Goal: Find specific page/section: Find specific page/section

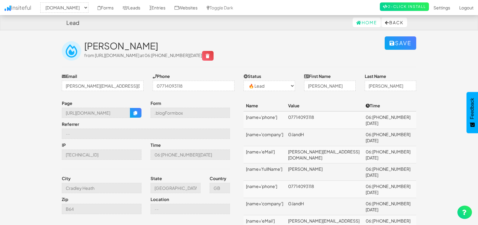
select select "1505"
select select "0"
click at [133, 5] on link "Leads" at bounding box center [131, 7] width 27 height 15
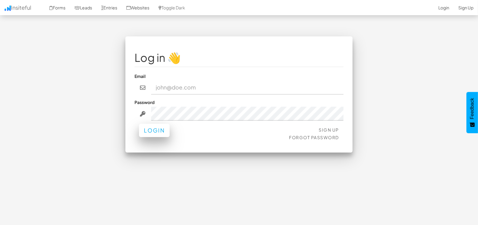
type input "marketing@mapsted.com"
click at [157, 132] on button "Login" at bounding box center [154, 130] width 31 height 13
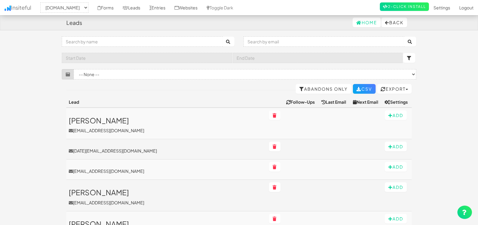
select select "1505"
click at [314, 42] on input "text" at bounding box center [324, 41] width 161 height 10
paste input "[EMAIL_ADDRESS][DOMAIN_NAME]"
type input "[EMAIL_ADDRESS][DOMAIN_NAME]"
click at [404, 37] on button "submit" at bounding box center [410, 42] width 12 height 10
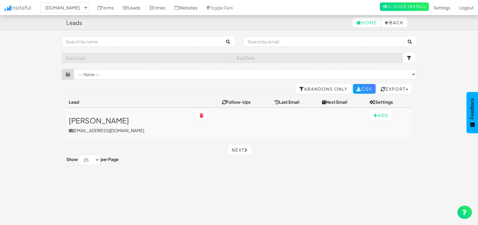
select select "1505"
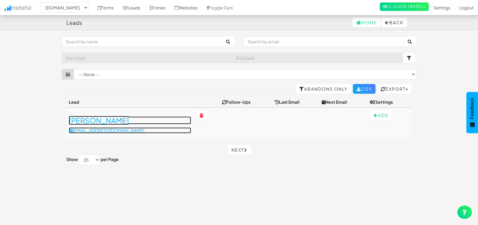
click at [88, 118] on h3 "[PERSON_NAME]" at bounding box center [130, 120] width 123 height 8
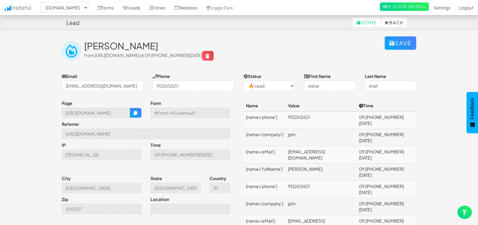
select select "1505"
select select "0"
drag, startPoint x: 64, startPoint y: 111, endPoint x: 157, endPoint y: 112, distance: 93.1
click at [157, 112] on div "Page https://mapsted.com/blog/how-ai-in-retail-is-transforming-the-shopping-exp…" at bounding box center [148, 158] width 182 height 117
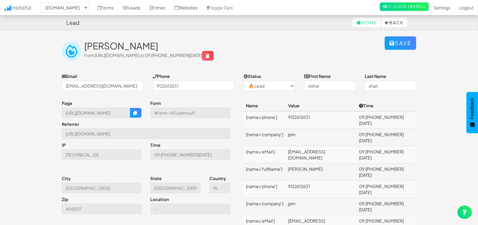
scroll to position [0, 0]
click at [126, 10] on link "Leads" at bounding box center [131, 7] width 27 height 15
click at [130, 4] on link "Leads" at bounding box center [131, 7] width 27 height 15
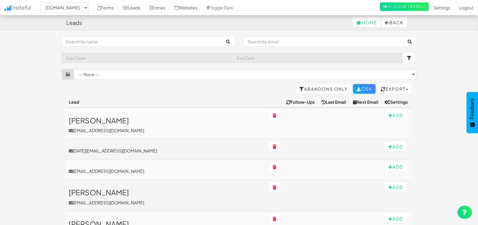
select select "1505"
click at [334, 42] on input "text" at bounding box center [324, 41] width 161 height 10
paste input "[DOMAIN_NAME]"
type input "[DOMAIN_NAME]"
click at [414, 41] on button "submit" at bounding box center [410, 42] width 12 height 10
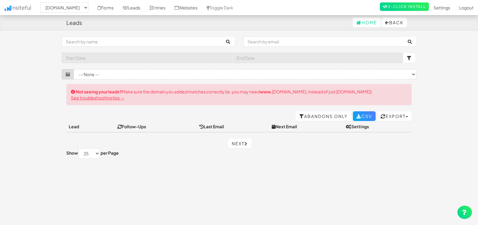
select select "1505"
